Goal: Task Accomplishment & Management: Use online tool/utility

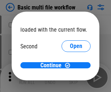
click at [70, 65] on span "Open" at bounding box center [76, 68] width 12 height 6
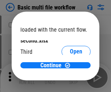
scroll to position [21, 0]
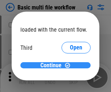
click at [53, 65] on span "Continue" at bounding box center [50, 65] width 21 height 6
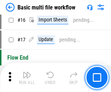
click at [27, 77] on img "button" at bounding box center [26, 74] width 9 height 9
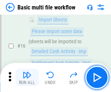
scroll to position [482, 0]
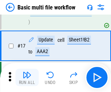
click at [27, 77] on img "button" at bounding box center [26, 74] width 9 height 9
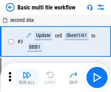
click at [27, 77] on img "button" at bounding box center [26, 74] width 9 height 9
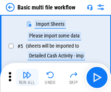
click at [27, 77] on img "button" at bounding box center [26, 74] width 9 height 9
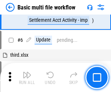
click at [27, 77] on img "button" at bounding box center [26, 74] width 9 height 9
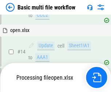
scroll to position [482, 0]
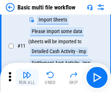
click at [27, 77] on img "button" at bounding box center [26, 74] width 9 height 9
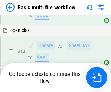
scroll to position [431, 0]
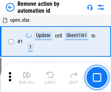
scroll to position [27, 0]
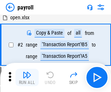
click at [27, 77] on img "button" at bounding box center [26, 74] width 9 height 9
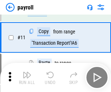
scroll to position [53, 0]
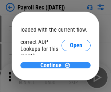
click at [53, 65] on span "Continue" at bounding box center [50, 65] width 21 height 6
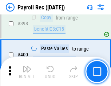
scroll to position [3290, 0]
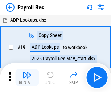
click at [27, 77] on img "button" at bounding box center [26, 74] width 9 height 9
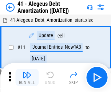
click at [27, 77] on img "button" at bounding box center [26, 74] width 9 height 9
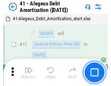
scroll to position [90, 0]
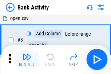
click at [27, 59] on img "button" at bounding box center [26, 56] width 9 height 9
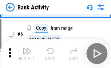
scroll to position [38, 0]
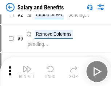
click at [27, 72] on img "button" at bounding box center [26, 69] width 9 height 9
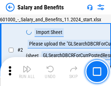
scroll to position [53, 0]
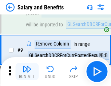
click at [27, 72] on img "button" at bounding box center [26, 69] width 9 height 9
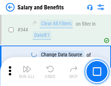
scroll to position [3394, 0]
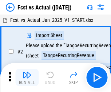
click at [27, 72] on img "button" at bounding box center [26, 74] width 9 height 9
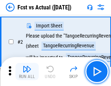
scroll to position [68, 0]
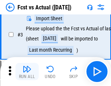
click at [27, 72] on img "button" at bounding box center [26, 69] width 9 height 9
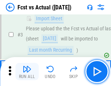
scroll to position [109, 0]
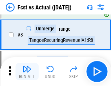
click at [27, 72] on img "button" at bounding box center [26, 69] width 9 height 9
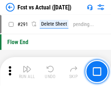
scroll to position [3431, 0]
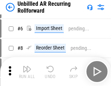
click at [27, 72] on img "button" at bounding box center [26, 69] width 9 height 9
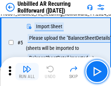
scroll to position [68, 0]
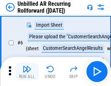
click at [27, 72] on img "button" at bounding box center [26, 69] width 9 height 9
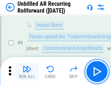
scroll to position [117, 0]
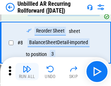
click at [27, 72] on img "button" at bounding box center [26, 69] width 9 height 9
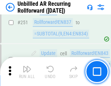
scroll to position [2462, 0]
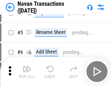
click at [27, 72] on img "button" at bounding box center [26, 69] width 9 height 9
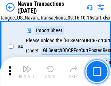
scroll to position [62, 0]
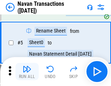
click at [27, 72] on img "button" at bounding box center [26, 69] width 9 height 9
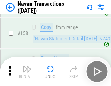
scroll to position [2350, 0]
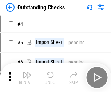
click at [27, 72] on img "button" at bounding box center [26, 74] width 9 height 9
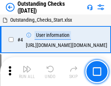
scroll to position [76, 0]
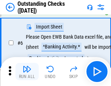
click at [27, 72] on img "button" at bounding box center [26, 69] width 9 height 9
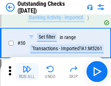
click at [27, 72] on img "button" at bounding box center [26, 69] width 9 height 9
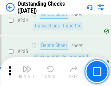
scroll to position [2201, 0]
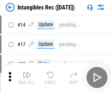
click at [27, 77] on img "button" at bounding box center [26, 74] width 9 height 9
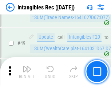
scroll to position [282, 0]
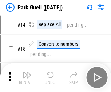
click at [27, 72] on img "button" at bounding box center [26, 74] width 9 height 9
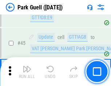
scroll to position [907, 0]
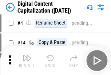
click at [27, 61] on img "button" at bounding box center [26, 58] width 9 height 9
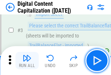
scroll to position [68, 0]
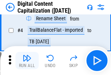
click at [27, 61] on img "button" at bounding box center [26, 58] width 9 height 9
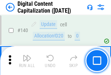
scroll to position [769, 0]
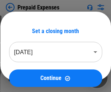
click at [27, 72] on img "button" at bounding box center [26, 74] width 9 height 9
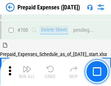
scroll to position [1993, 0]
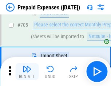
click at [27, 72] on img "button" at bounding box center [26, 69] width 9 height 9
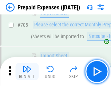
scroll to position [2030, 0]
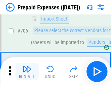
click at [27, 72] on img "button" at bounding box center [26, 69] width 9 height 9
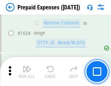
scroll to position [7058, 0]
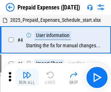
click at [27, 77] on img "button" at bounding box center [26, 74] width 9 height 9
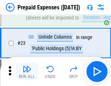
click at [27, 72] on img "button" at bounding box center [26, 69] width 9 height 9
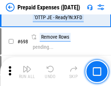
scroll to position [2524, 0]
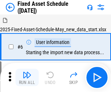
click at [27, 77] on img "button" at bounding box center [26, 74] width 9 height 9
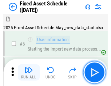
scroll to position [76, 0]
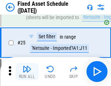
click at [27, 72] on img "button" at bounding box center [26, 69] width 9 height 9
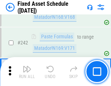
scroll to position [2245, 0]
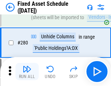
click at [27, 72] on img "button" at bounding box center [26, 69] width 9 height 9
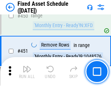
scroll to position [3240, 0]
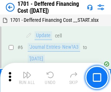
scroll to position [87, 0]
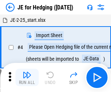
click at [27, 72] on img "button" at bounding box center [26, 74] width 9 height 9
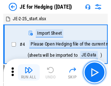
scroll to position [41, 0]
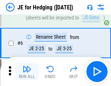
click at [27, 72] on img "button" at bounding box center [26, 69] width 9 height 9
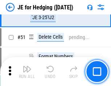
scroll to position [469, 0]
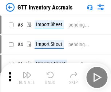
click at [27, 72] on img "button" at bounding box center [26, 74] width 9 height 9
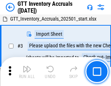
scroll to position [47, 0]
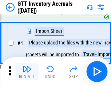
click at [27, 72] on img "button" at bounding box center [26, 69] width 9 height 9
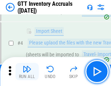
scroll to position [84, 0]
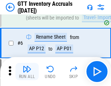
click at [27, 72] on img "button" at bounding box center [26, 69] width 9 height 9
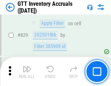
scroll to position [5502, 0]
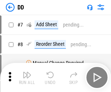
click at [27, 77] on img "button" at bounding box center [26, 74] width 9 height 9
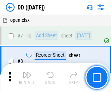
scroll to position [70, 0]
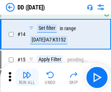
click at [27, 77] on img "button" at bounding box center [26, 74] width 9 height 9
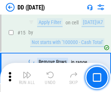
scroll to position [186, 0]
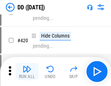
click at [27, 72] on img "button" at bounding box center [26, 69] width 9 height 9
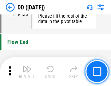
scroll to position [3469, 0]
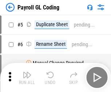
click at [27, 77] on img "button" at bounding box center [26, 74] width 9 height 9
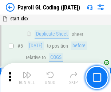
scroll to position [87, 0]
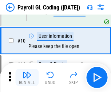
click at [27, 77] on img "button" at bounding box center [26, 74] width 9 height 9
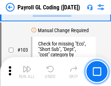
scroll to position [1701, 0]
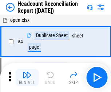
click at [27, 77] on img "button" at bounding box center [26, 74] width 9 height 9
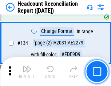
scroll to position [871, 0]
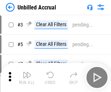
click at [27, 77] on img "button" at bounding box center [26, 74] width 9 height 9
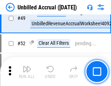
scroll to position [658, 0]
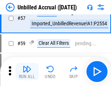
click at [27, 72] on img "button" at bounding box center [26, 69] width 9 height 9
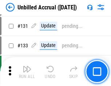
scroll to position [2159, 0]
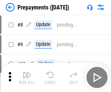
click at [27, 77] on img "button" at bounding box center [26, 74] width 9 height 9
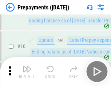
scroll to position [45, 0]
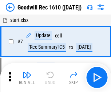
scroll to position [124, 0]
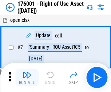
click at [27, 77] on img "button" at bounding box center [26, 74] width 9 height 9
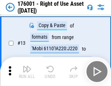
scroll to position [47, 0]
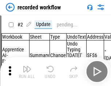
click at [27, 72] on img "button" at bounding box center [26, 69] width 9 height 9
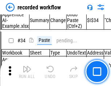
scroll to position [2266, 0]
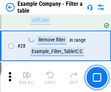
scroll to position [663, 0]
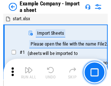
scroll to position [61, 0]
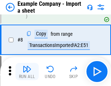
click at [27, 72] on img "button" at bounding box center [26, 69] width 9 height 9
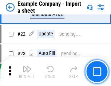
scroll to position [160, 0]
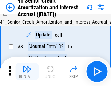
click at [27, 72] on img "button" at bounding box center [26, 69] width 9 height 9
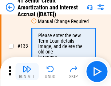
click at [27, 72] on img "button" at bounding box center [26, 69] width 9 height 9
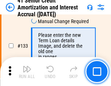
scroll to position [758, 0]
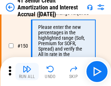
click at [27, 72] on img "button" at bounding box center [26, 69] width 9 height 9
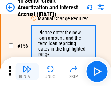
click at [27, 72] on img "button" at bounding box center [26, 69] width 9 height 9
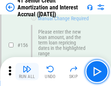
scroll to position [884, 0]
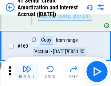
click at [27, 72] on img "button" at bounding box center [26, 69] width 9 height 9
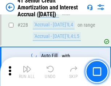
scroll to position [1623, 0]
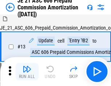
click at [27, 72] on img "button" at bounding box center [26, 69] width 9 height 9
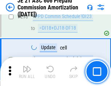
scroll to position [1334, 0]
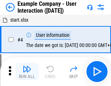
click at [27, 72] on img "button" at bounding box center [26, 69] width 9 height 9
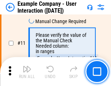
scroll to position [157, 0]
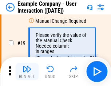
click at [27, 72] on img "button" at bounding box center [26, 69] width 9 height 9
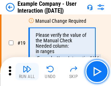
click at [27, 72] on img "button" at bounding box center [26, 69] width 9 height 9
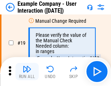
click at [27, 72] on img "button" at bounding box center [26, 69] width 9 height 9
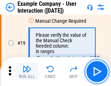
scroll to position [200, 0]
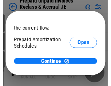
scroll to position [43, 0]
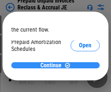
click at [53, 65] on span "Continue" at bounding box center [50, 65] width 21 height 6
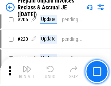
scroll to position [939, 0]
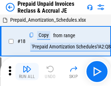
click at [27, 72] on img "button" at bounding box center [26, 69] width 9 height 9
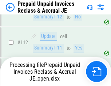
scroll to position [939, 0]
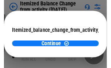
scroll to position [53, 0]
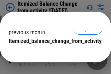
click at [53, 53] on span "Continue" at bounding box center [50, 56] width 21 height 6
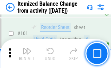
scroll to position [1212, 0]
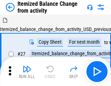
scroll to position [11, 0]
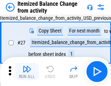
click at [27, 72] on img "button" at bounding box center [26, 69] width 9 height 9
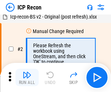
click at [27, 77] on img "button" at bounding box center [26, 74] width 9 height 9
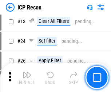
click at [27, 77] on img "button" at bounding box center [26, 74] width 9 height 9
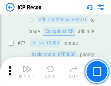
scroll to position [651, 0]
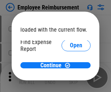
click at [70, 84] on span "Open" at bounding box center [76, 87] width 12 height 6
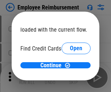
scroll to position [42, 0]
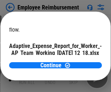
click at [81, 61] on span "Open" at bounding box center [87, 64] width 12 height 6
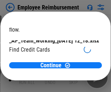
scroll to position [75, 0]
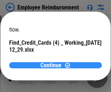
click at [53, 65] on span "Continue" at bounding box center [50, 65] width 21 height 6
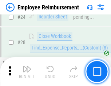
scroll to position [339, 0]
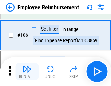
click at [27, 72] on img "button" at bounding box center [26, 69] width 9 height 9
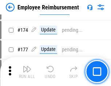
click at [27, 72] on img "button" at bounding box center [26, 69] width 9 height 9
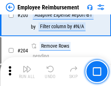
scroll to position [1834, 0]
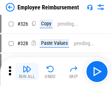
click at [27, 72] on img "button" at bounding box center [26, 69] width 9 height 9
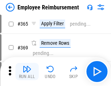
click at [27, 72] on img "button" at bounding box center [26, 69] width 9 height 9
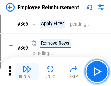
scroll to position [3737, 0]
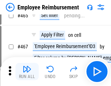
click at [27, 72] on img "button" at bounding box center [26, 69] width 9 height 9
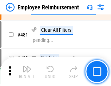
scroll to position [4477, 0]
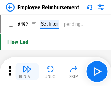
click at [27, 72] on img "button" at bounding box center [26, 69] width 9 height 9
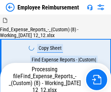
scroll to position [25, 0]
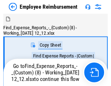
scroll to position [25, 0]
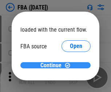
click at [53, 65] on span "Continue" at bounding box center [50, 65] width 21 height 6
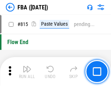
scroll to position [6458, 0]
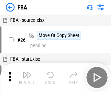
scroll to position [7, 0]
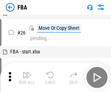
click at [27, 77] on img "button" at bounding box center [26, 74] width 9 height 9
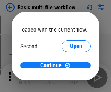
click at [70, 65] on span "Open" at bounding box center [76, 68] width 12 height 6
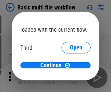
scroll to position [21, 0]
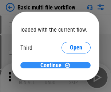
click at [53, 65] on span "Continue" at bounding box center [50, 65] width 21 height 6
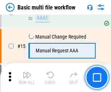
click at [27, 77] on img "button" at bounding box center [26, 74] width 9 height 9
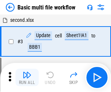
click at [27, 77] on img "button" at bounding box center [26, 74] width 9 height 9
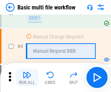
click at [27, 77] on img "button" at bounding box center [26, 74] width 9 height 9
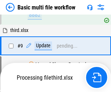
scroll to position [340, 0]
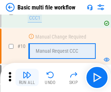
click at [27, 77] on img "button" at bounding box center [26, 74] width 9 height 9
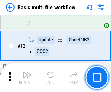
scroll to position [340, 0]
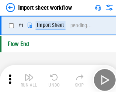
click at [27, 77] on img "button" at bounding box center [28, 74] width 9 height 9
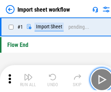
scroll to position [3, 0]
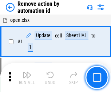
scroll to position [27, 0]
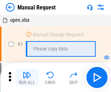
click at [27, 77] on img "button" at bounding box center [26, 74] width 9 height 9
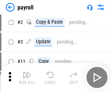
click at [27, 77] on img "button" at bounding box center [26, 74] width 9 height 9
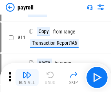
scroll to position [53, 0]
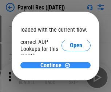
click at [53, 65] on span "Continue" at bounding box center [50, 65] width 21 height 6
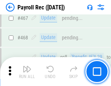
scroll to position [3863, 0]
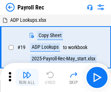
click at [27, 77] on img "button" at bounding box center [26, 74] width 9 height 9
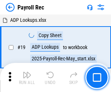
scroll to position [44, 0]
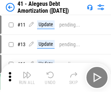
click at [27, 77] on img "button" at bounding box center [26, 74] width 9 height 9
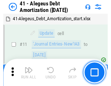
scroll to position [90, 0]
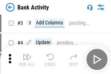
click at [27, 59] on img "button" at bounding box center [26, 56] width 9 height 9
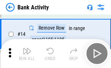
scroll to position [163, 0]
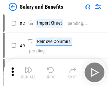
scroll to position [10, 0]
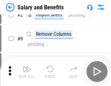
click at [27, 72] on img "button" at bounding box center [26, 69] width 9 height 9
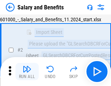
click at [27, 72] on img "button" at bounding box center [26, 69] width 9 height 9
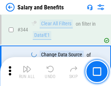
scroll to position [3394, 0]
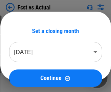
click at [27, 72] on img "button" at bounding box center [26, 74] width 9 height 9
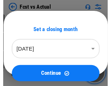
scroll to position [9, 0]
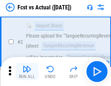
click at [27, 72] on img "button" at bounding box center [26, 69] width 9 height 9
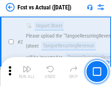
scroll to position [68, 0]
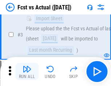
click at [27, 72] on img "button" at bounding box center [26, 69] width 9 height 9
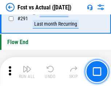
scroll to position [3431, 0]
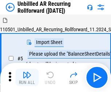
click at [27, 72] on img "button" at bounding box center [26, 74] width 9 height 9
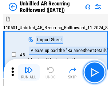
scroll to position [16, 0]
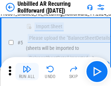
click at [27, 72] on img "button" at bounding box center [26, 69] width 9 height 9
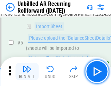
scroll to position [68, 0]
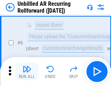
click at [27, 72] on img "button" at bounding box center [26, 69] width 9 height 9
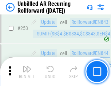
scroll to position [2462, 0]
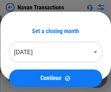
click at [27, 72] on img "button" at bounding box center [26, 74] width 9 height 9
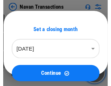
scroll to position [12, 0]
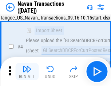
click at [27, 72] on img "button" at bounding box center [26, 69] width 9 height 9
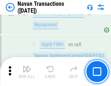
scroll to position [2350, 0]
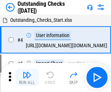
click at [27, 72] on img "button" at bounding box center [26, 74] width 9 height 9
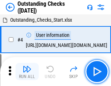
scroll to position [30, 0]
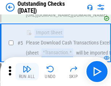
click at [27, 72] on img "button" at bounding box center [26, 69] width 9 height 9
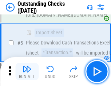
scroll to position [76, 0]
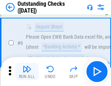
click at [27, 72] on img "button" at bounding box center [26, 69] width 9 height 9
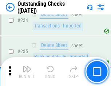
scroll to position [2201, 0]
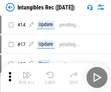
click at [27, 77] on img "button" at bounding box center [26, 74] width 9 height 9
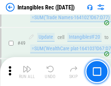
scroll to position [282, 0]
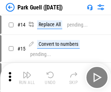
click at [27, 72] on img "button" at bounding box center [26, 74] width 9 height 9
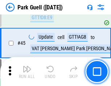
scroll to position [907, 0]
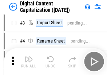
scroll to position [21, 0]
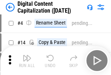
click at [27, 61] on img "button" at bounding box center [26, 58] width 9 height 9
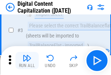
click at [27, 61] on img "button" at bounding box center [26, 58] width 9 height 9
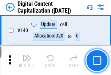
scroll to position [769, 0]
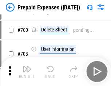
click at [27, 72] on img "button" at bounding box center [26, 69] width 9 height 9
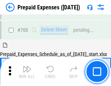
scroll to position [1950, 0]
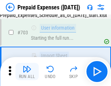
click at [27, 72] on img "button" at bounding box center [26, 69] width 9 height 9
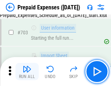
scroll to position [1993, 0]
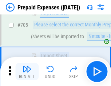
click at [27, 72] on img "button" at bounding box center [26, 69] width 9 height 9
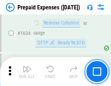
scroll to position [7058, 0]
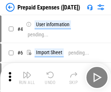
click at [27, 77] on img "button" at bounding box center [26, 74] width 9 height 9
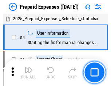
scroll to position [32, 0]
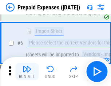
click at [27, 72] on img "button" at bounding box center [26, 69] width 9 height 9
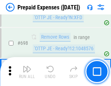
scroll to position [2524, 0]
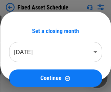
click at [27, 77] on img "button" at bounding box center [26, 74] width 9 height 9
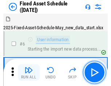
scroll to position [39, 0]
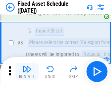
click at [27, 72] on img "button" at bounding box center [26, 69] width 9 height 9
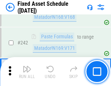
scroll to position [2245, 0]
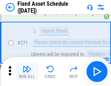
click at [27, 72] on img "button" at bounding box center [26, 69] width 9 height 9
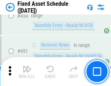
scroll to position [3240, 0]
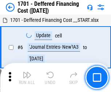
scroll to position [87, 0]
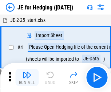
click at [27, 72] on img "button" at bounding box center [26, 74] width 9 height 9
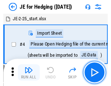
scroll to position [1, 0]
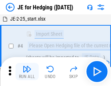
click at [27, 72] on img "button" at bounding box center [26, 69] width 9 height 9
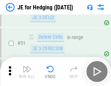
scroll to position [469, 0]
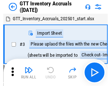
scroll to position [1, 0]
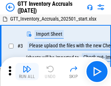
click at [27, 72] on img "button" at bounding box center [26, 69] width 9 height 9
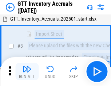
click at [27, 72] on img "button" at bounding box center [26, 69] width 9 height 9
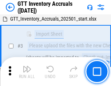
scroll to position [47, 0]
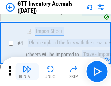
click at [27, 72] on img "button" at bounding box center [26, 69] width 9 height 9
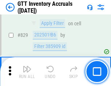
scroll to position [5502, 0]
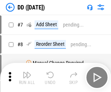
click at [27, 77] on img "button" at bounding box center [26, 74] width 9 height 9
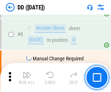
scroll to position [70, 0]
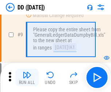
click at [27, 77] on img "button" at bounding box center [26, 74] width 9 height 9
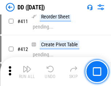
scroll to position [3243, 0]
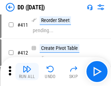
click at [27, 72] on img "button" at bounding box center [26, 69] width 9 height 9
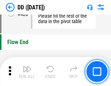
scroll to position [3469, 0]
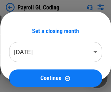
click at [27, 77] on img "button" at bounding box center [26, 74] width 9 height 9
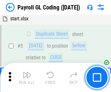
scroll to position [87, 0]
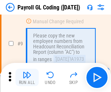
click at [27, 77] on img "button" at bounding box center [26, 74] width 9 height 9
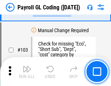
scroll to position [1701, 0]
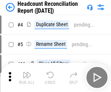
click at [27, 77] on img "button" at bounding box center [26, 74] width 9 height 9
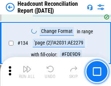
scroll to position [871, 0]
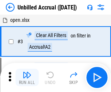
click at [27, 77] on img "button" at bounding box center [26, 74] width 9 height 9
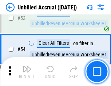
scroll to position [757, 0]
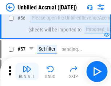
click at [27, 72] on img "button" at bounding box center [26, 69] width 9 height 9
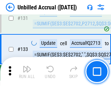
scroll to position [2159, 0]
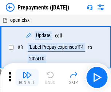
click at [27, 77] on img "button" at bounding box center [26, 74] width 9 height 9
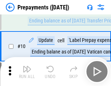
scroll to position [45, 0]
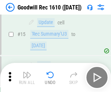
scroll to position [124, 0]
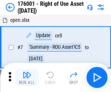
click at [27, 77] on img "button" at bounding box center [26, 74] width 9 height 9
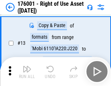
scroll to position [47, 0]
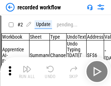
click at [27, 72] on img "button" at bounding box center [26, 69] width 9 height 9
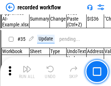
scroll to position [2266, 0]
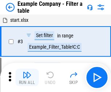
click at [27, 77] on img "button" at bounding box center [26, 74] width 9 height 9
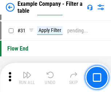
scroll to position [663, 0]
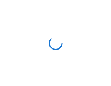
scroll to position [11, 0]
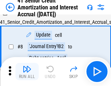
click at [27, 72] on img "button" at bounding box center [26, 69] width 9 height 9
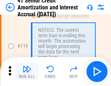
click at [27, 72] on img "button" at bounding box center [26, 69] width 9 height 9
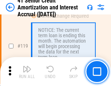
scroll to position [684, 0]
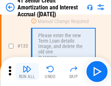
click at [27, 72] on img "button" at bounding box center [26, 69] width 9 height 9
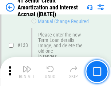
scroll to position [758, 0]
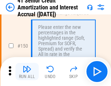
click at [27, 72] on img "button" at bounding box center [26, 69] width 9 height 9
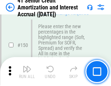
scroll to position [834, 0]
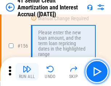
click at [27, 72] on img "button" at bounding box center [26, 69] width 9 height 9
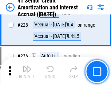
scroll to position [1623, 0]
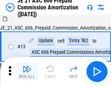
click at [27, 72] on img "button" at bounding box center [26, 69] width 9 height 9
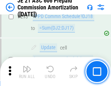
scroll to position [1334, 0]
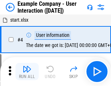
click at [27, 72] on img "button" at bounding box center [26, 69] width 9 height 9
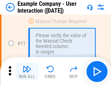
click at [27, 72] on img "button" at bounding box center [26, 69] width 9 height 9
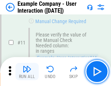
scroll to position [157, 0]
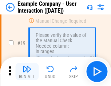
click at [27, 72] on img "button" at bounding box center [26, 69] width 9 height 9
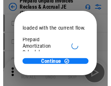
scroll to position [43, 0]
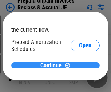
click at [53, 65] on span "Continue" at bounding box center [50, 65] width 21 height 6
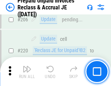
scroll to position [939, 0]
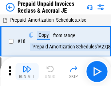
click at [27, 72] on img "button" at bounding box center [26, 69] width 9 height 9
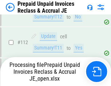
scroll to position [592, 0]
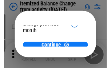
scroll to position [53, 0]
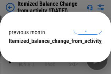
click at [53, 53] on span "Continue" at bounding box center [50, 56] width 21 height 6
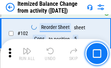
scroll to position [1212, 0]
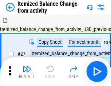
scroll to position [11, 0]
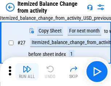
click at [27, 72] on img "button" at bounding box center [26, 69] width 9 height 9
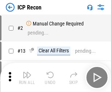
scroll to position [3, 0]
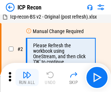
click at [27, 77] on img "button" at bounding box center [26, 74] width 9 height 9
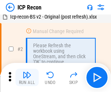
click at [27, 77] on img "button" at bounding box center [26, 74] width 9 height 9
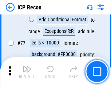
scroll to position [651, 0]
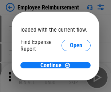
click at [70, 84] on span "Open" at bounding box center [76, 87] width 12 height 6
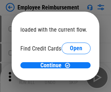
scroll to position [42, 0]
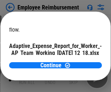
click at [81, 61] on span "Open" at bounding box center [87, 64] width 12 height 6
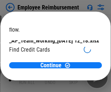
scroll to position [75, 0]
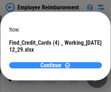
click at [53, 65] on span "Continue" at bounding box center [50, 65] width 21 height 6
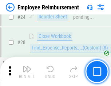
scroll to position [339, 0]
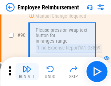
click at [27, 72] on img "button" at bounding box center [26, 69] width 9 height 9
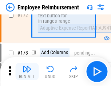
click at [27, 72] on img "button" at bounding box center [26, 69] width 9 height 9
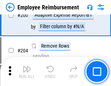
scroll to position [1834, 0]
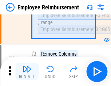
click at [27, 72] on img "button" at bounding box center [26, 69] width 9 height 9
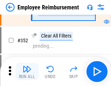
click at [27, 72] on img "button" at bounding box center [26, 69] width 9 height 9
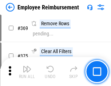
scroll to position [3737, 0]
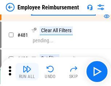
click at [27, 72] on img "button" at bounding box center [26, 69] width 9 height 9
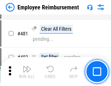
scroll to position [4432, 0]
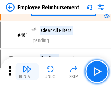
click at [27, 72] on img "button" at bounding box center [26, 69] width 9 height 9
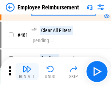
click at [27, 72] on img "button" at bounding box center [26, 69] width 9 height 9
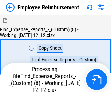
scroll to position [25, 0]
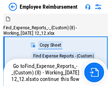
scroll to position [25, 0]
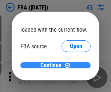
click at [53, 65] on span "Continue" at bounding box center [50, 65] width 21 height 6
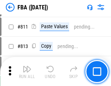
scroll to position [6271, 0]
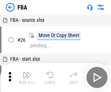
scroll to position [7, 0]
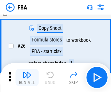
click at [27, 77] on img "button" at bounding box center [26, 74] width 9 height 9
